Goal: Find specific page/section: Locate item on page

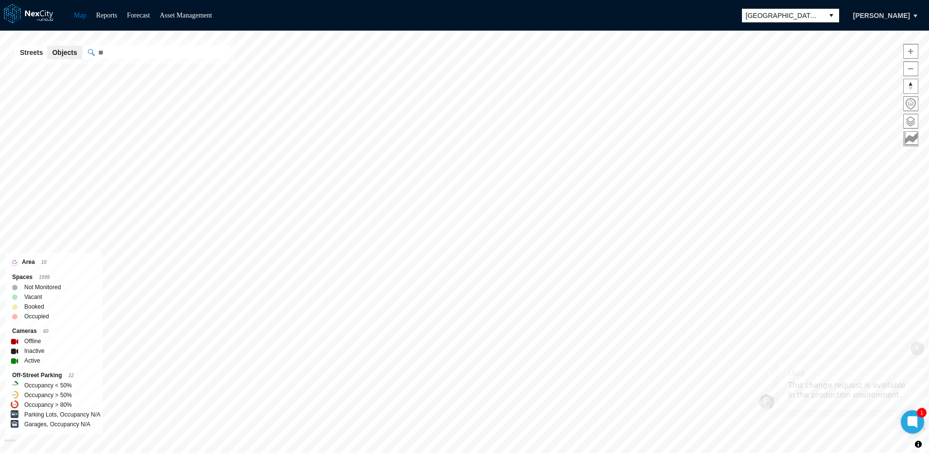
click at [842, 387] on div "This change request is available in the production environment." at bounding box center [851, 389] width 126 height 19
click at [764, 119] on span at bounding box center [763, 120] width 8 height 8
click at [166, 53] on input "" at bounding box center [205, 53] width 243 height 14
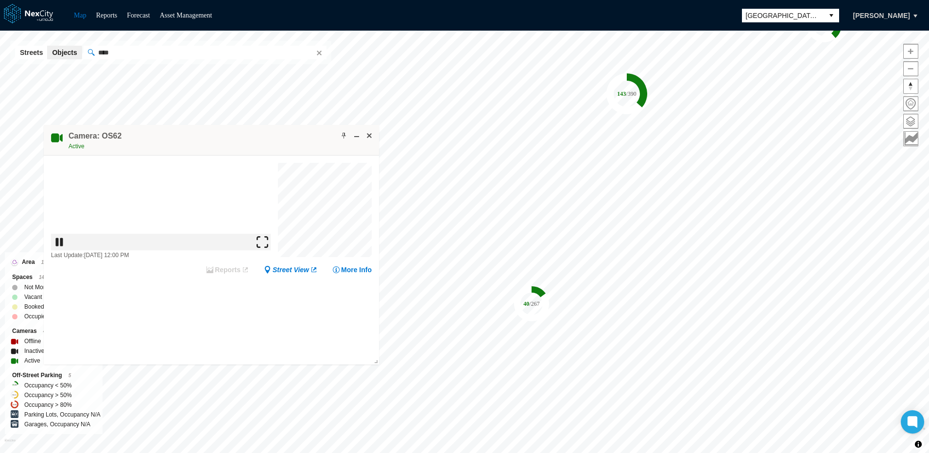
drag, startPoint x: 651, startPoint y: 135, endPoint x: 221, endPoint y: 136, distance: 429.8
click at [221, 136] on div "Camera: OS62 Active" at bounding box center [211, 140] width 335 height 31
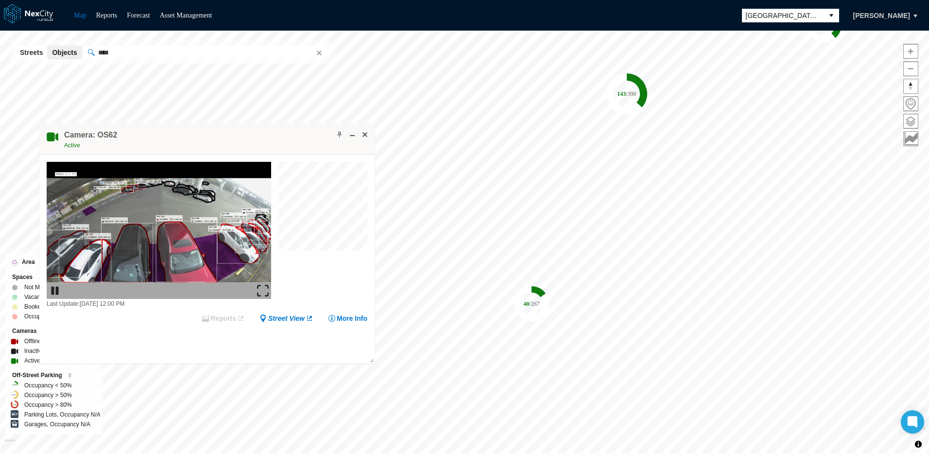
click at [114, 51] on input "****" at bounding box center [205, 53] width 243 height 14
type input "****"
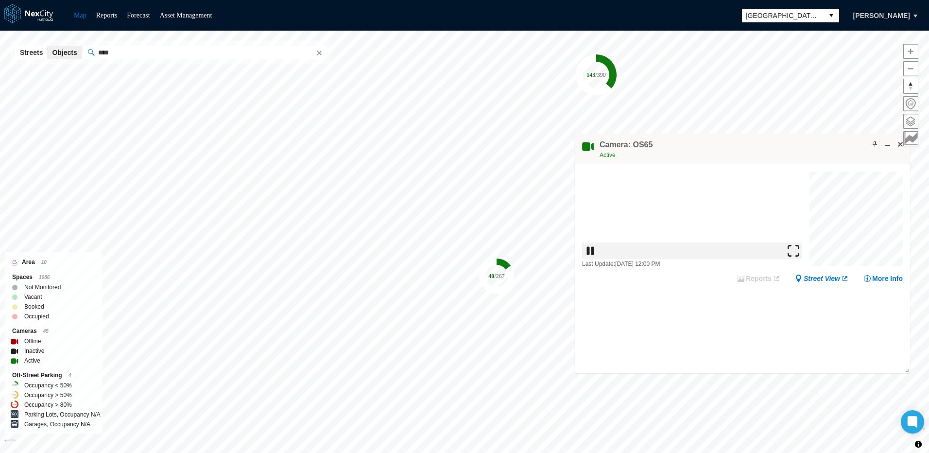
drag, startPoint x: 621, startPoint y: 135, endPoint x: 728, endPoint y: 147, distance: 107.9
click at [728, 147] on div "Camera: OS65 Active" at bounding box center [742, 149] width 335 height 31
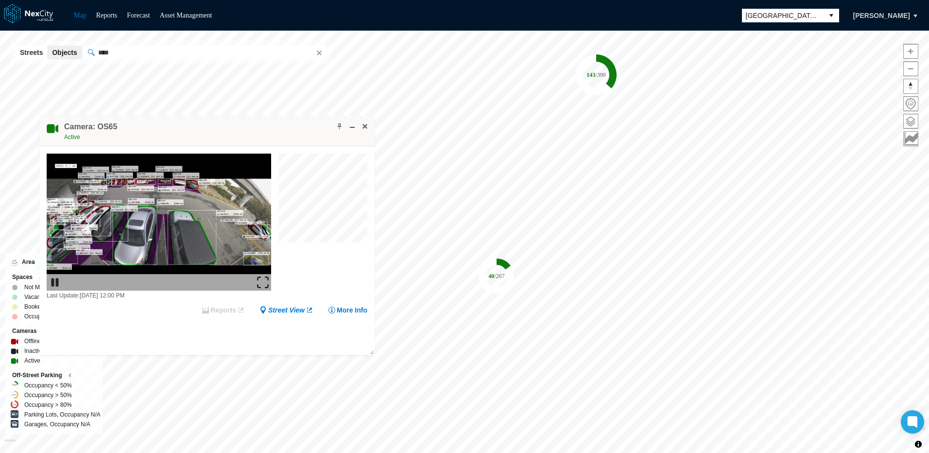
drag, startPoint x: 732, startPoint y: 147, endPoint x: 195, endPoint y: 129, distance: 537.5
click at [195, 129] on div "Camera: OS65 Active" at bounding box center [206, 131] width 335 height 31
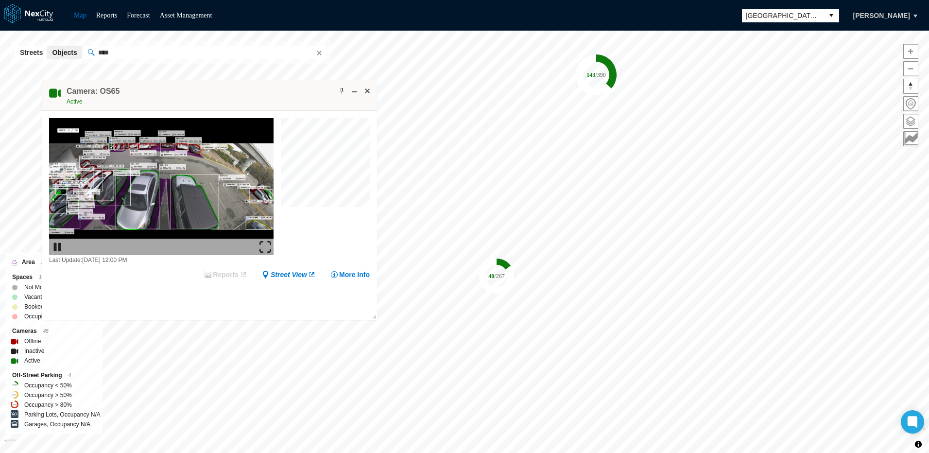
drag, startPoint x: 195, startPoint y: 129, endPoint x: 198, endPoint y: 92, distance: 36.5
click at [198, 92] on div "Camera: OS65 Active" at bounding box center [209, 95] width 335 height 31
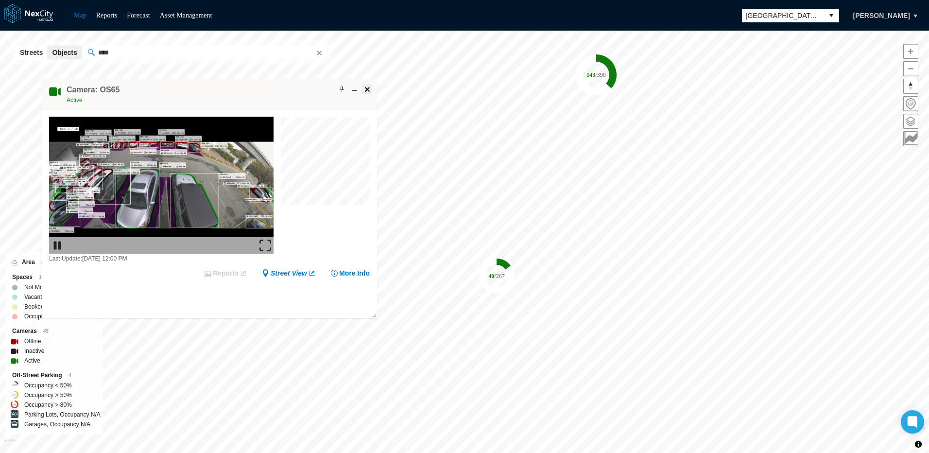
click at [368, 88] on span at bounding box center [367, 89] width 8 height 8
